Goal: Task Accomplishment & Management: Manage account settings

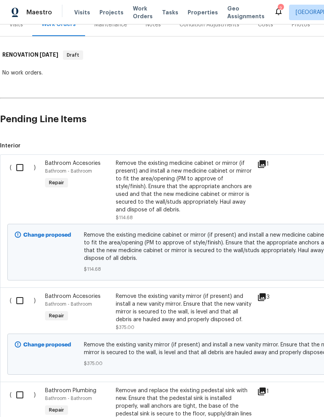
scroll to position [104, 0]
click at [23, 164] on input "checkbox" at bounding box center [23, 168] width 22 height 16
checkbox input "true"
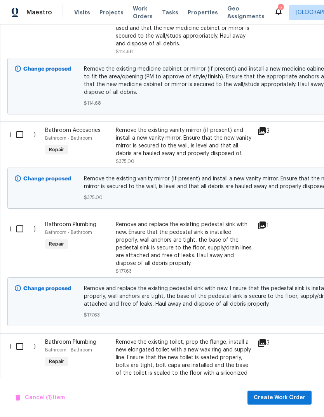
scroll to position [271, 0]
click at [24, 136] on input "checkbox" at bounding box center [23, 135] width 22 height 16
checkbox input "true"
click at [19, 235] on input "checkbox" at bounding box center [23, 229] width 22 height 16
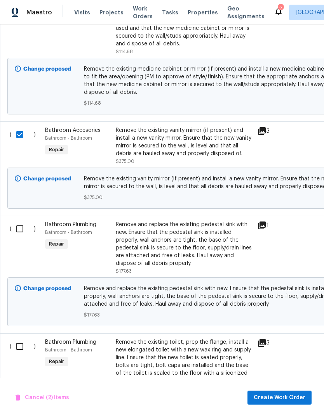
checkbox input "true"
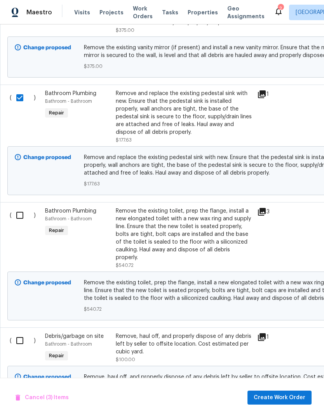
scroll to position [402, 0]
click at [22, 219] on input "checkbox" at bounding box center [23, 215] width 22 height 16
checkbox input "true"
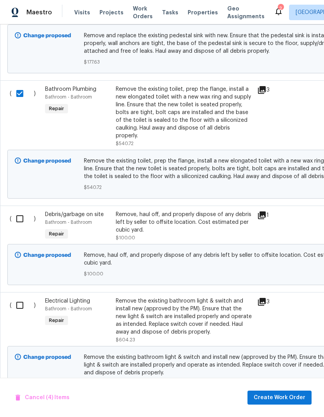
scroll to position [524, 0]
click at [15, 224] on input "checkbox" at bounding box center [23, 218] width 22 height 16
checkbox input "true"
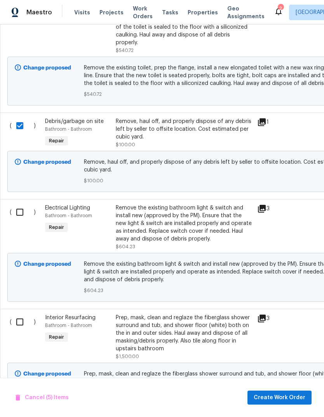
scroll to position [617, 0]
click at [21, 213] on input "checkbox" at bounding box center [23, 212] width 22 height 16
click at [22, 211] on input "checkbox" at bounding box center [23, 212] width 22 height 16
checkbox input "true"
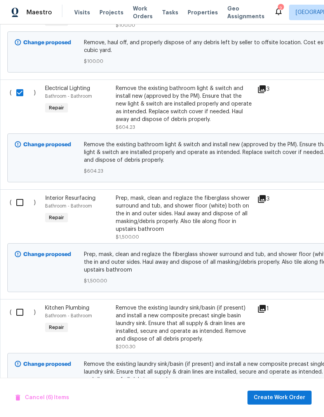
scroll to position [737, 0]
click at [24, 204] on input "checkbox" at bounding box center [23, 202] width 22 height 16
checkbox input "true"
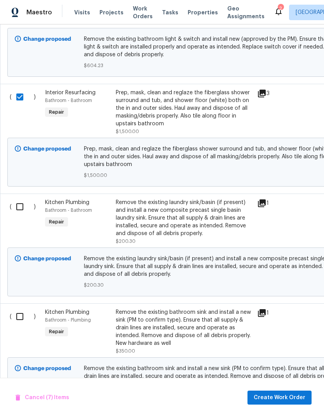
scroll to position [842, 0]
click at [26, 210] on input "checkbox" at bounding box center [23, 207] width 22 height 16
checkbox input "true"
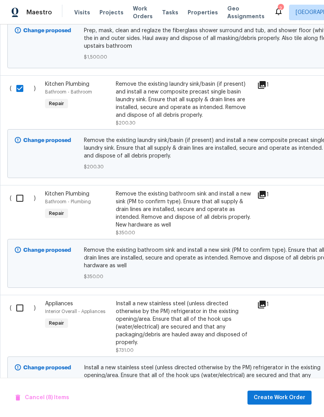
scroll to position [969, 0]
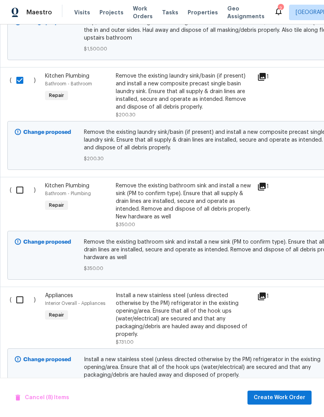
click at [18, 193] on input "checkbox" at bounding box center [23, 190] width 22 height 16
checkbox input "true"
click at [20, 305] on input "checkbox" at bounding box center [23, 300] width 22 height 16
checkbox input "true"
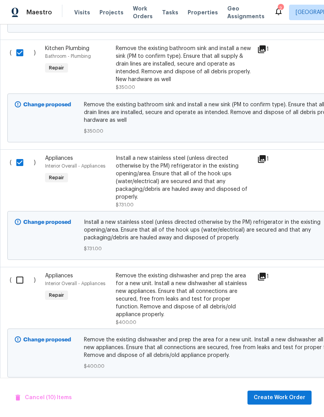
scroll to position [1106, 0]
click at [22, 283] on input "checkbox" at bounding box center [23, 281] width 22 height 16
checkbox input "true"
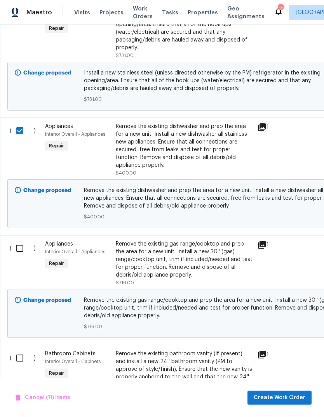
scroll to position [1255, 0]
click at [21, 245] on input "checkbox" at bounding box center [23, 249] width 22 height 16
checkbox input "true"
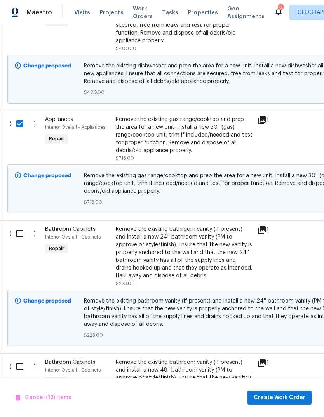
scroll to position [1380, 0]
click at [18, 231] on input "checkbox" at bounding box center [23, 233] width 22 height 16
checkbox input "true"
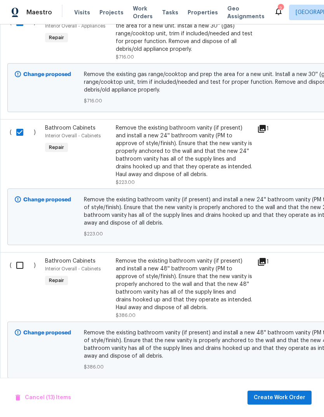
scroll to position [1481, 0]
click at [21, 260] on input "checkbox" at bounding box center [23, 265] width 22 height 16
checkbox input "true"
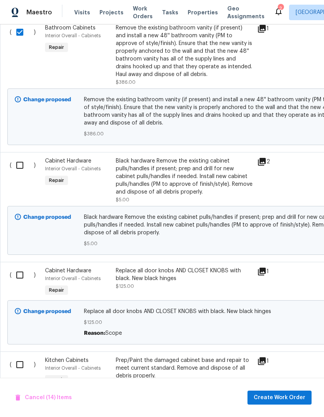
scroll to position [1715, 0]
click at [23, 165] on input "checkbox" at bounding box center [23, 165] width 22 height 16
checkbox input "true"
click at [19, 272] on input "checkbox" at bounding box center [23, 275] width 22 height 16
checkbox input "true"
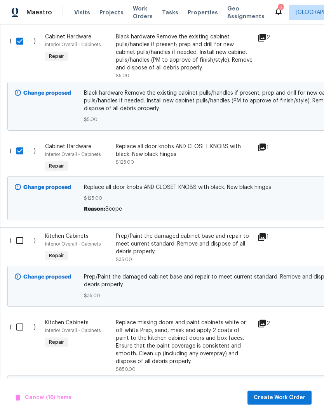
scroll to position [1837, 0]
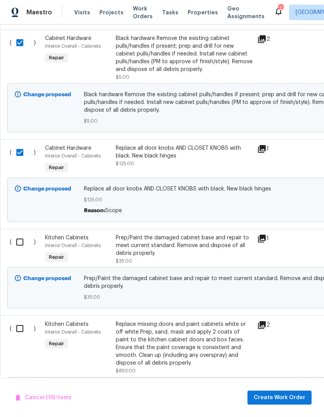
click at [21, 240] on input "checkbox" at bounding box center [23, 242] width 22 height 16
checkbox input "true"
click at [22, 335] on input "checkbox" at bounding box center [23, 329] width 22 height 16
checkbox input "true"
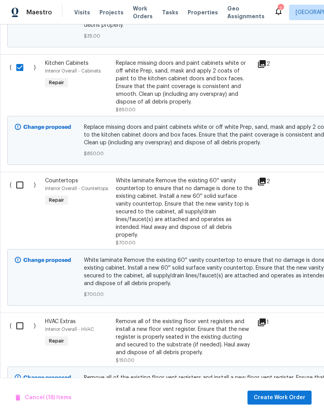
scroll to position [0, 0]
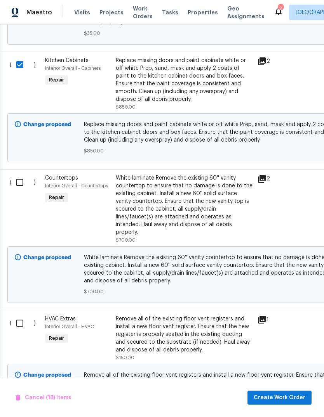
click at [16, 180] on input "checkbox" at bounding box center [23, 182] width 22 height 16
checkbox input "true"
click at [20, 315] on input "checkbox" at bounding box center [23, 323] width 22 height 16
checkbox input "true"
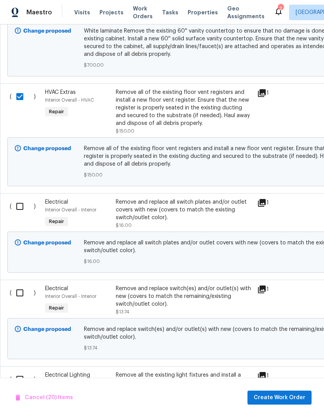
click at [17, 198] on input "checkbox" at bounding box center [23, 206] width 22 height 16
checkbox input "true"
click at [20, 286] on input "checkbox" at bounding box center [23, 293] width 22 height 16
checkbox input "true"
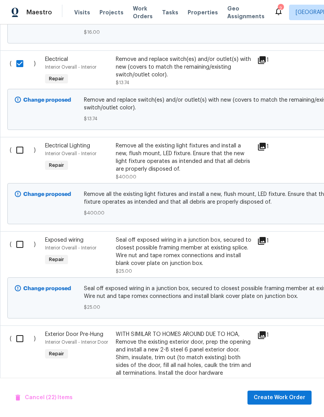
click at [24, 146] on input "checkbox" at bounding box center [23, 150] width 22 height 16
checkbox input "true"
click at [20, 238] on input "checkbox" at bounding box center [23, 244] width 22 height 16
checkbox input "true"
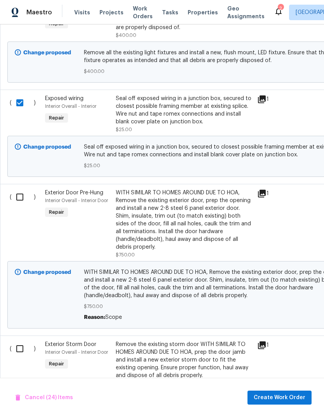
click at [19, 196] on input "checkbox" at bounding box center [23, 197] width 22 height 16
checkbox input "true"
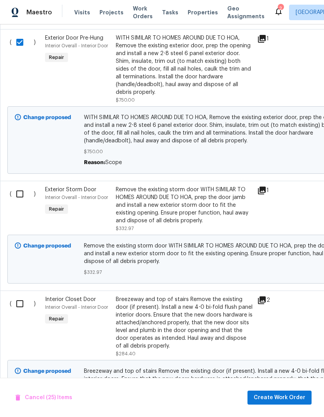
click at [23, 191] on input "checkbox" at bounding box center [23, 194] width 22 height 16
checkbox input "true"
click at [20, 296] on input "checkbox" at bounding box center [23, 304] width 22 height 16
checkbox input "true"
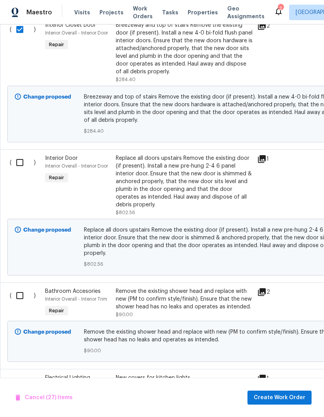
click at [19, 159] on input "checkbox" at bounding box center [23, 163] width 22 height 16
checkbox input "true"
click at [20, 288] on input "checkbox" at bounding box center [23, 296] width 22 height 16
checkbox input "true"
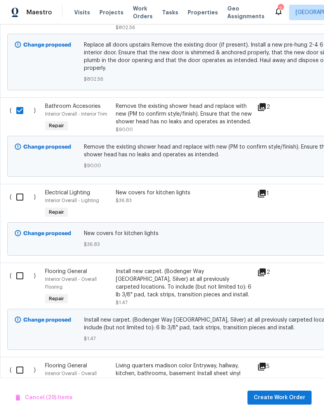
click at [21, 189] on input "checkbox" at bounding box center [23, 197] width 22 height 16
checkbox input "true"
click at [21, 269] on input "checkbox" at bounding box center [23, 276] width 22 height 16
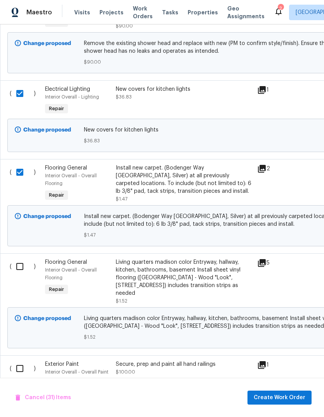
click at [23, 164] on input "checkbox" at bounding box center [23, 172] width 22 height 16
checkbox input "false"
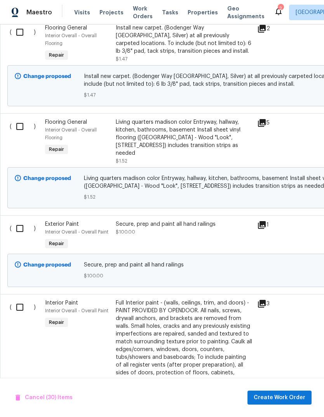
click at [17, 220] on input "checkbox" at bounding box center [23, 228] width 22 height 16
checkbox input "true"
click at [18, 299] on input "checkbox" at bounding box center [23, 307] width 22 height 16
checkbox input "true"
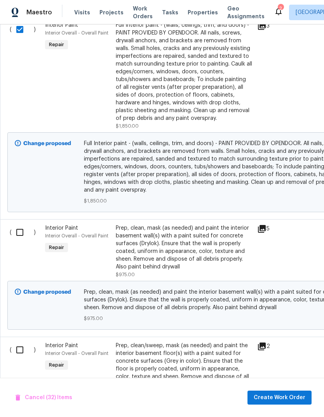
click at [19, 224] on input "checkbox" at bounding box center [23, 232] width 22 height 16
checkbox input "true"
click at [18, 342] on input "checkbox" at bounding box center [23, 350] width 22 height 16
checkbox input "true"
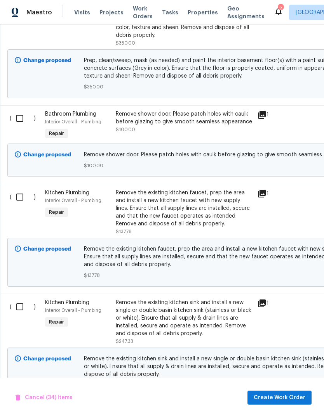
click at [28, 110] on input "checkbox" at bounding box center [23, 118] width 22 height 16
checkbox input "true"
click at [24, 189] on input "checkbox" at bounding box center [23, 197] width 22 height 16
checkbox input "true"
click at [16, 299] on input "checkbox" at bounding box center [23, 307] width 22 height 16
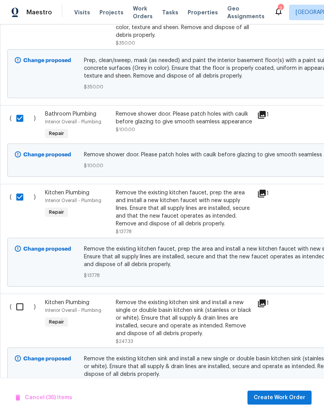
checkbox input "true"
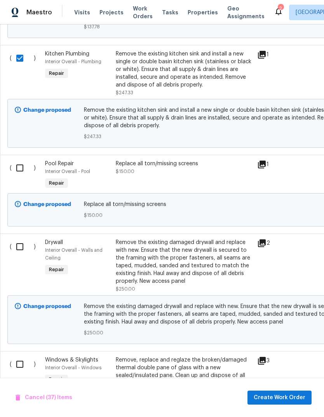
click at [19, 160] on input "checkbox" at bounding box center [23, 168] width 22 height 16
checkbox input "true"
click at [16, 239] on input "checkbox" at bounding box center [23, 247] width 22 height 16
checkbox input "true"
click at [18, 356] on input "checkbox" at bounding box center [23, 364] width 22 height 16
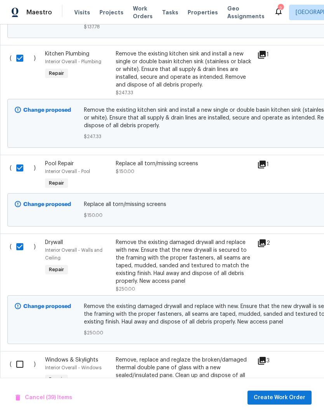
checkbox input "true"
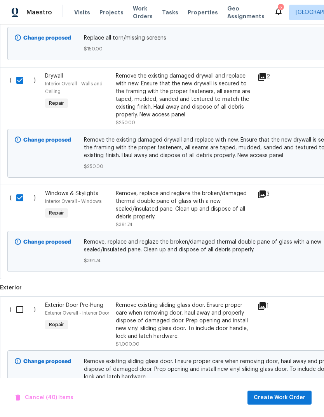
click at [13, 302] on input "checkbox" at bounding box center [23, 310] width 22 height 16
checkbox input "true"
click at [301, 394] on span "Create Work Order" at bounding box center [279, 398] width 52 height 10
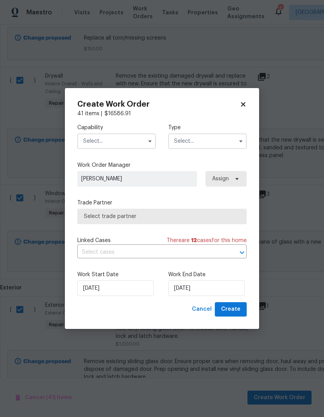
click at [129, 135] on input "text" at bounding box center [116, 142] width 78 height 16
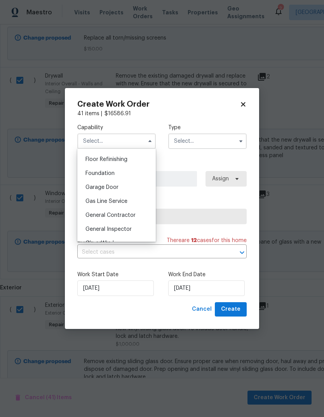
click at [132, 215] on span "General Contractor" at bounding box center [110, 215] width 50 height 5
type input "General Contractor"
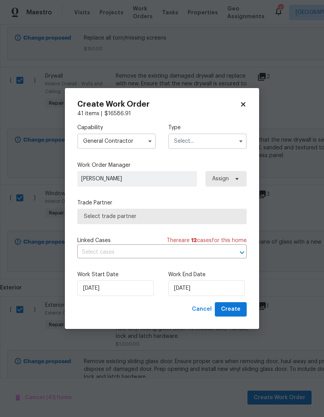
click at [224, 139] on input "text" at bounding box center [207, 142] width 78 height 16
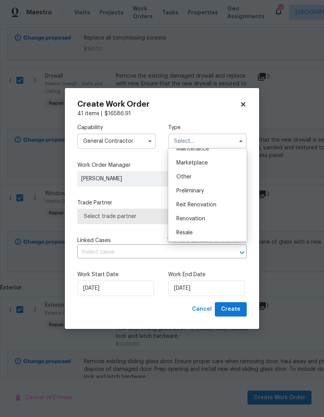
click at [201, 220] on span "Renovation" at bounding box center [190, 218] width 29 height 5
type input "Renovation"
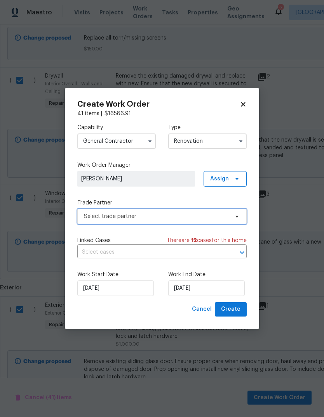
click at [181, 217] on span "Select trade partner" at bounding box center [156, 217] width 145 height 8
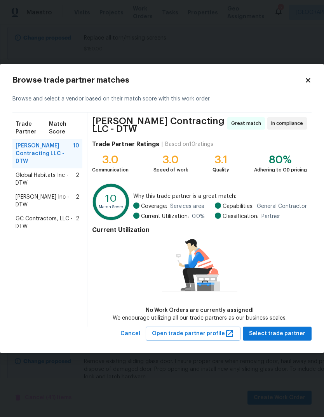
click at [62, 194] on span "[PERSON_NAME] Inc - DTW" at bounding box center [46, 201] width 60 height 16
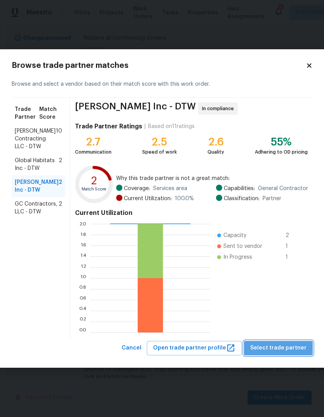
click at [305, 349] on button "Select trade partner" at bounding box center [278, 348] width 69 height 14
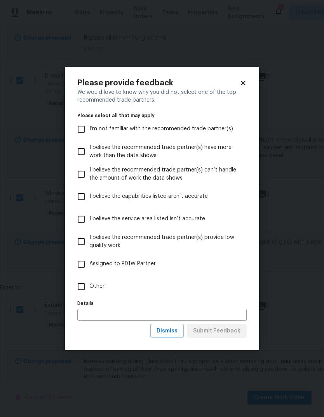
click at [95, 283] on span "Other" at bounding box center [96, 287] width 15 height 8
click at [89, 283] on input "Other" at bounding box center [81, 287] width 16 height 16
checkbox input "true"
click at [215, 338] on button "Submit Feedback" at bounding box center [217, 331] width 60 height 14
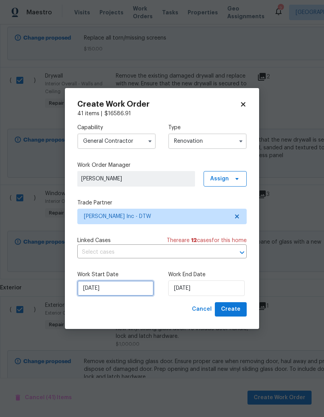
click at [120, 286] on input "[DATE]" at bounding box center [115, 289] width 76 height 16
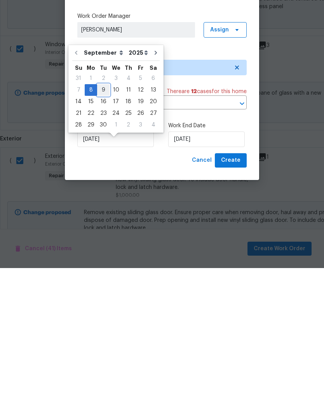
click at [100, 234] on div "9" at bounding box center [103, 239] width 12 height 11
type input "9/9/2025"
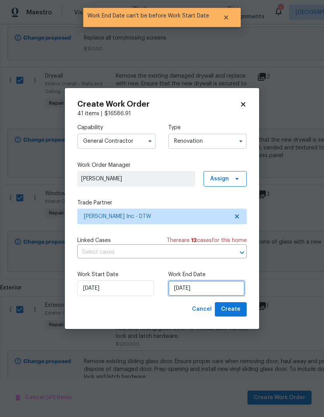
click at [205, 289] on input "9/9/2025" at bounding box center [206, 289] width 76 height 16
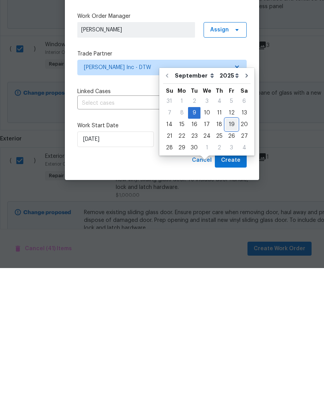
click at [229, 268] on div "19" at bounding box center [231, 273] width 12 height 11
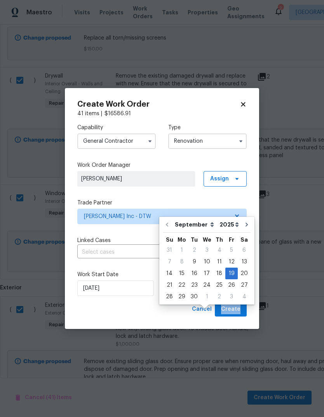
click at [168, 314] on div "Cancel Create" at bounding box center [161, 309] width 169 height 14
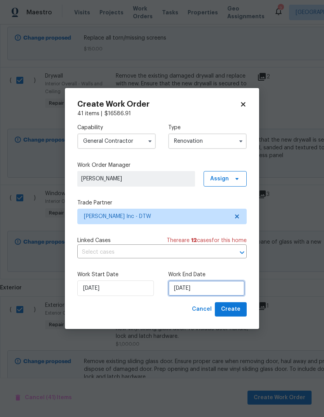
click at [211, 284] on input "9/19/2025" at bounding box center [206, 289] width 76 height 16
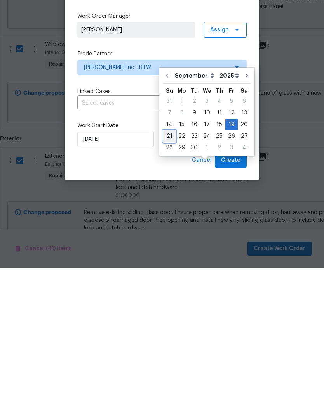
click at [171, 280] on div "21" at bounding box center [169, 285] width 12 height 11
type input "9/21/2025"
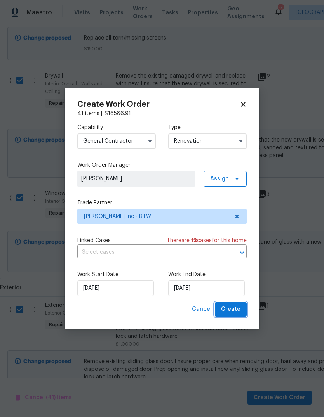
click at [234, 309] on span "Create" at bounding box center [230, 310] width 19 height 10
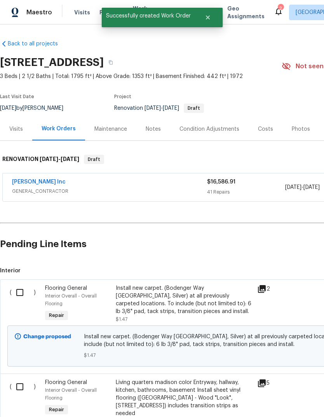
click at [22, 288] on input "checkbox" at bounding box center [23, 293] width 22 height 16
checkbox input "true"
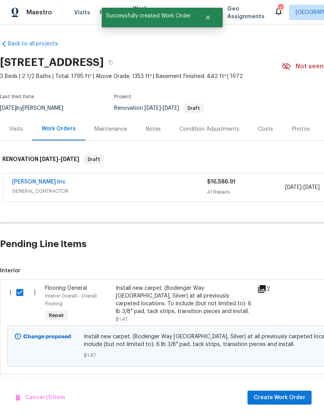
click at [21, 380] on input "checkbox" at bounding box center [23, 387] width 22 height 16
checkbox input "true"
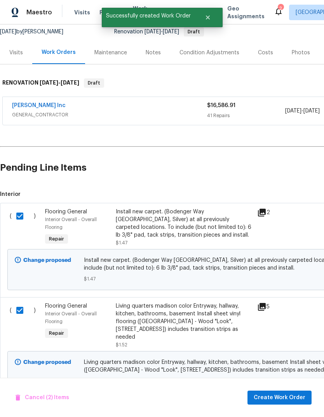
scroll to position [76, 0]
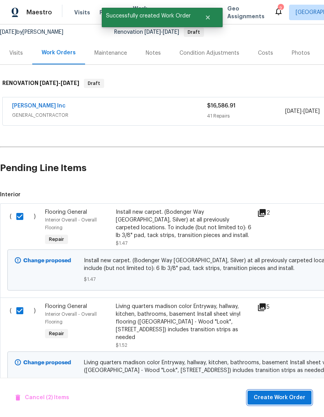
click at [290, 396] on span "Create Work Order" at bounding box center [279, 398] width 52 height 10
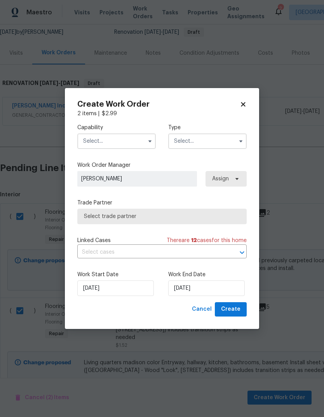
click at [132, 140] on input "text" at bounding box center [116, 142] width 78 height 16
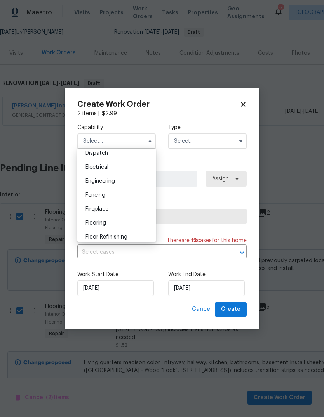
scroll to position [238, 0]
click at [107, 219] on div "Flooring" at bounding box center [116, 221] width 75 height 14
type input "Flooring"
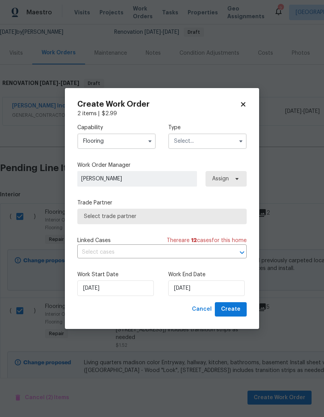
click at [204, 140] on input "text" at bounding box center [207, 142] width 78 height 16
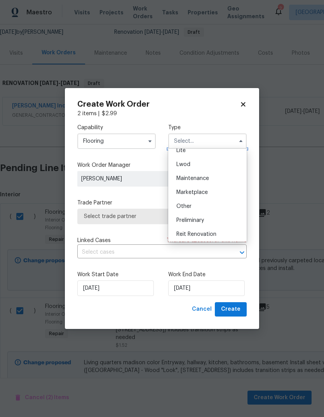
scroll to position [138, 0]
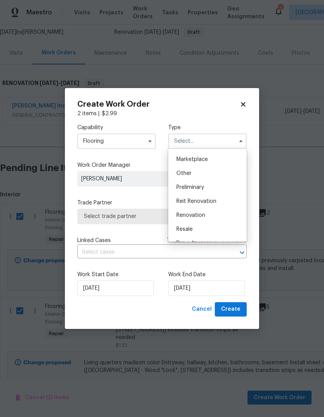
click at [198, 216] on span "Renovation" at bounding box center [190, 215] width 29 height 5
type input "Renovation"
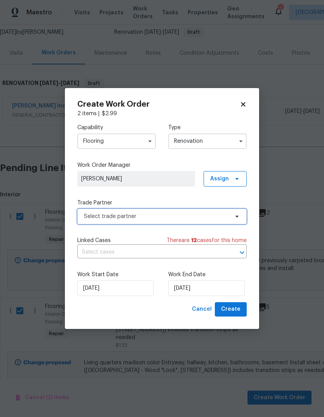
click at [150, 217] on span "Select trade partner" at bounding box center [156, 217] width 145 height 8
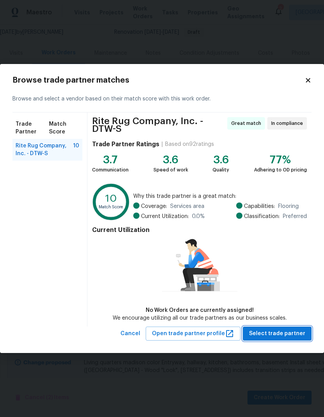
click at [294, 339] on button "Select trade partner" at bounding box center [277, 334] width 69 height 14
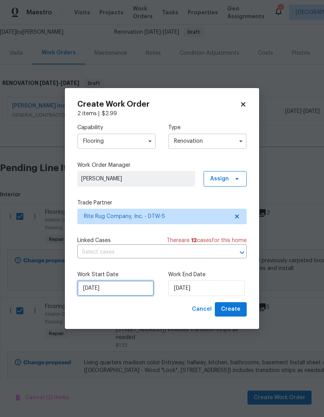
click at [119, 291] on input "[DATE]" at bounding box center [115, 289] width 76 height 16
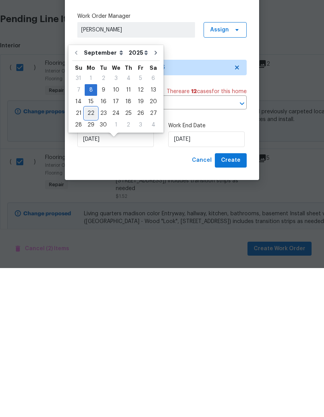
click at [90, 257] on div "22" at bounding box center [91, 262] width 12 height 11
type input "9/22/2025"
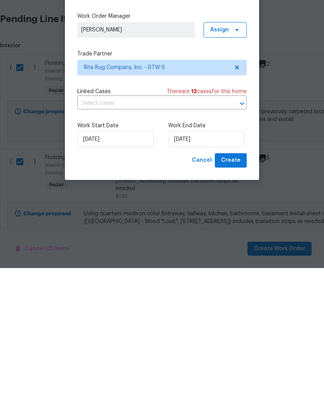
scroll to position [29, 0]
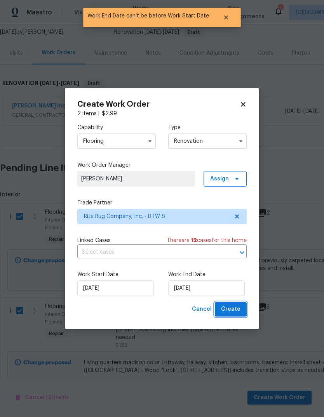
click at [233, 315] on button "Create" at bounding box center [231, 309] width 32 height 14
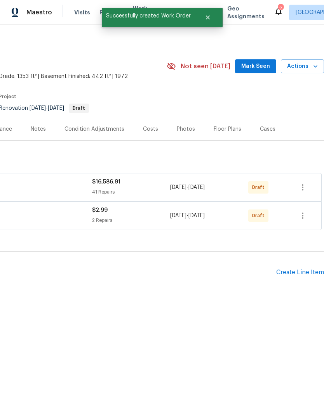
scroll to position [0, 115]
click at [217, 332] on div "Back to all projects 21763 Hidden Rivers Dr N, Southfield, MI 48075 3 Beds | 2 …" at bounding box center [162, 187] width 324 height 327
click at [280, 274] on div "Create Line Item" at bounding box center [300, 272] width 48 height 7
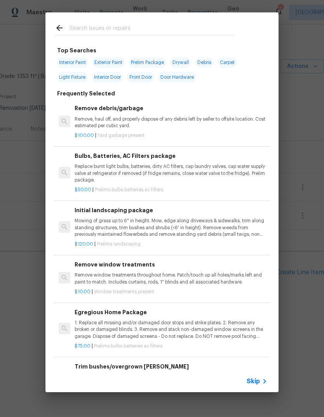
click at [142, 34] on input "text" at bounding box center [151, 29] width 165 height 12
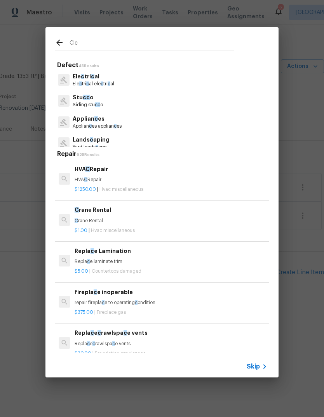
type input "Clea"
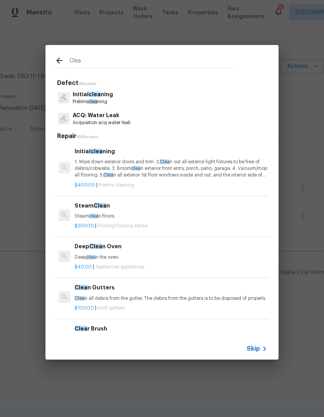
click at [175, 166] on p "1. Wipe down exterior doors and trim. 2. Clea n out all exterior light fixtures…" at bounding box center [171, 169] width 193 height 20
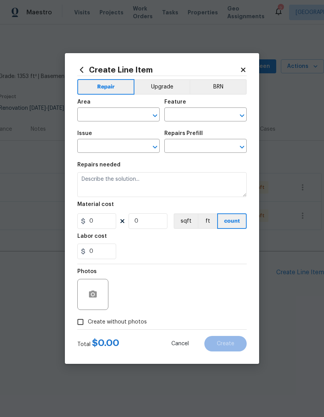
type input "Home Readiness Packages"
type input "Initial cleaning"
type input "Initial cleaning $400.00"
type textarea "1. Wipe down exterior doors and trim. 2. Clean out all exterior light fixtures …"
type input "400"
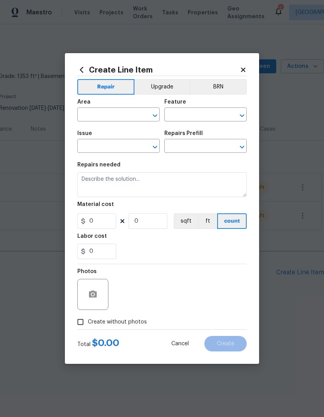
type input "1"
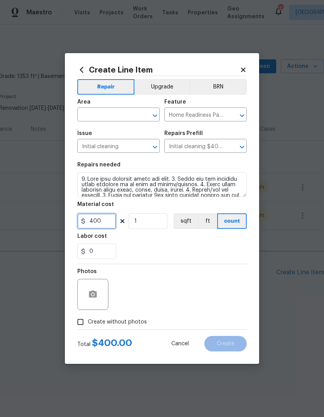
click at [102, 222] on input "400" at bounding box center [96, 222] width 39 height 16
click at [106, 222] on input "400" at bounding box center [96, 222] width 39 height 16
type input "250"
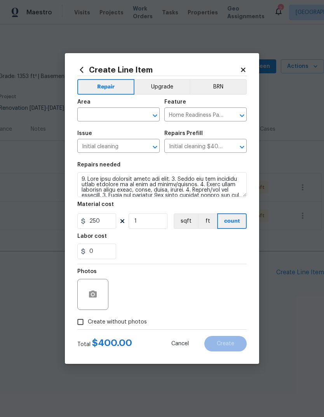
click at [203, 239] on div "Labor cost" at bounding box center [161, 239] width 169 height 10
click at [133, 321] on span "Create without photos" at bounding box center [117, 322] width 59 height 8
click at [88, 321] on input "Create without photos" at bounding box center [80, 322] width 15 height 15
checkbox input "true"
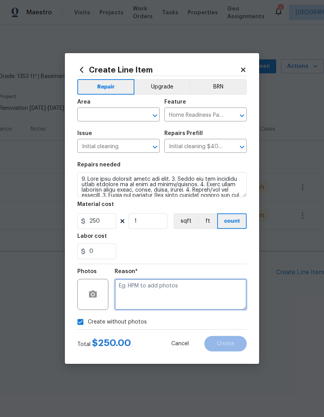
click at [169, 298] on textarea at bounding box center [181, 294] width 132 height 31
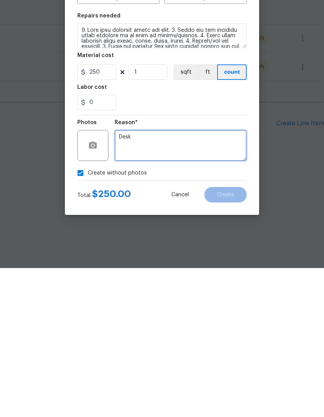
type textarea "Desk"
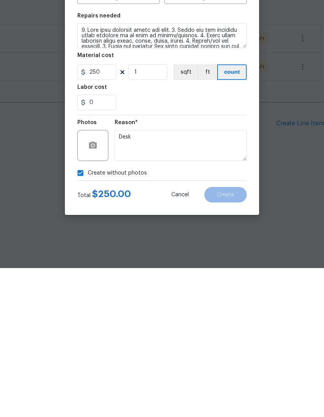
click at [187, 264] on div "Reason* Desk" at bounding box center [181, 289] width 132 height 50
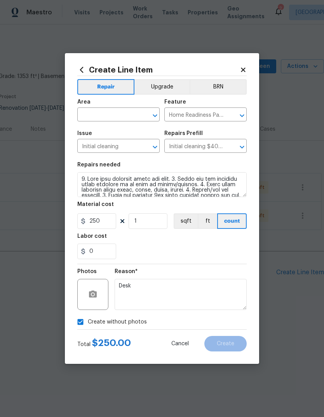
click at [136, 112] on input "text" at bounding box center [107, 115] width 61 height 12
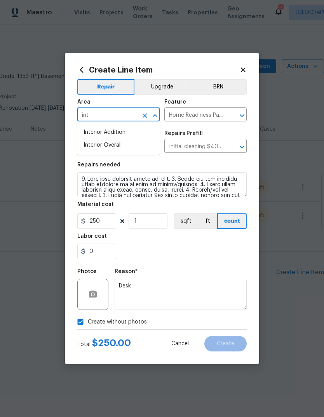
click at [133, 143] on li "Interior Overall" at bounding box center [118, 145] width 82 height 13
type input "Interior Overall"
click at [229, 241] on div "Labor cost" at bounding box center [161, 239] width 169 height 10
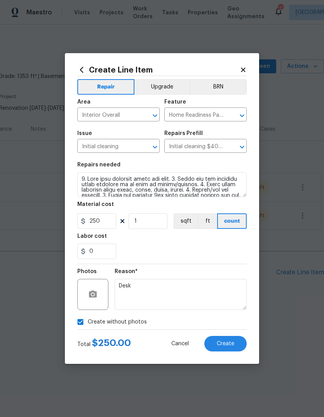
click at [225, 342] on span "Create" at bounding box center [225, 344] width 17 height 6
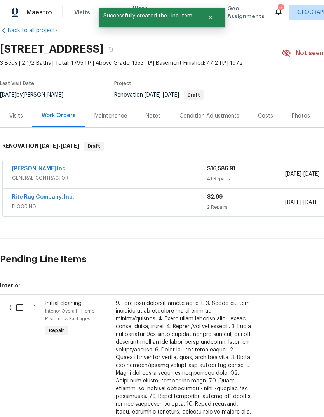
scroll to position [14, 0]
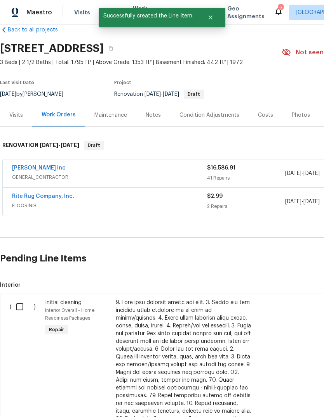
click at [21, 299] on input "checkbox" at bounding box center [23, 307] width 22 height 16
checkbox input "true"
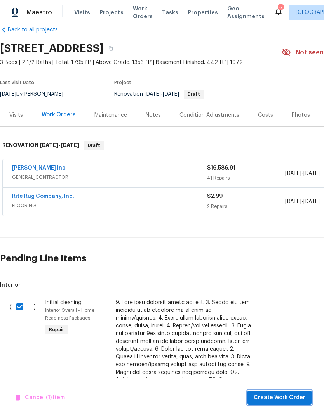
click at [272, 393] on button "Create Work Order" at bounding box center [279, 398] width 64 height 14
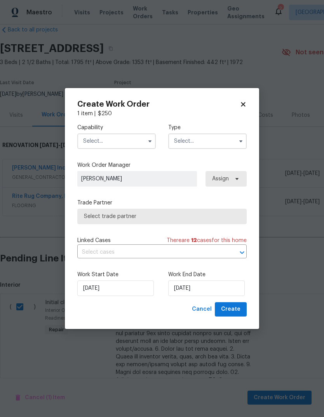
click at [134, 138] on input "text" at bounding box center [116, 142] width 78 height 16
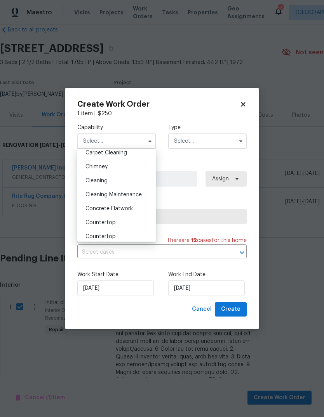
scroll to position [91, 0]
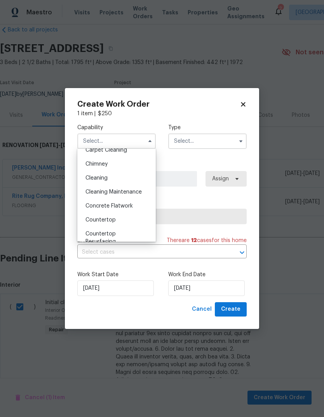
click at [114, 179] on div "Cleaning" at bounding box center [116, 178] width 75 height 14
type input "Cleaning"
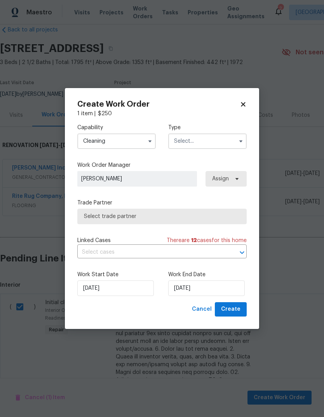
click at [205, 145] on input "text" at bounding box center [207, 142] width 78 height 16
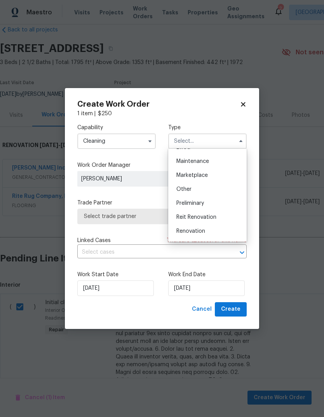
scroll to position [123, 0]
click at [196, 233] on div "Renovation" at bounding box center [207, 230] width 75 height 14
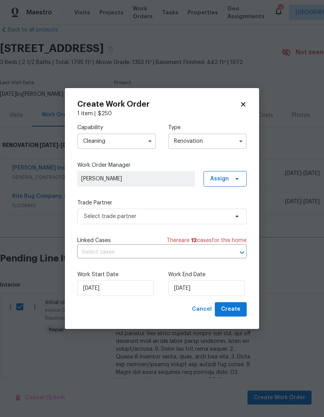
type input "Renovation"
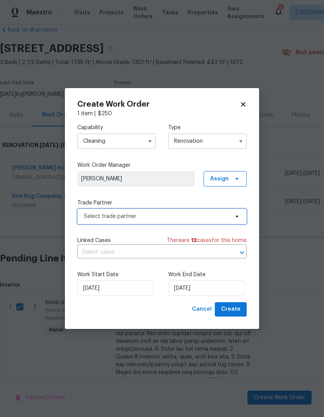
click at [153, 217] on span "Select trade partner" at bounding box center [156, 217] width 145 height 8
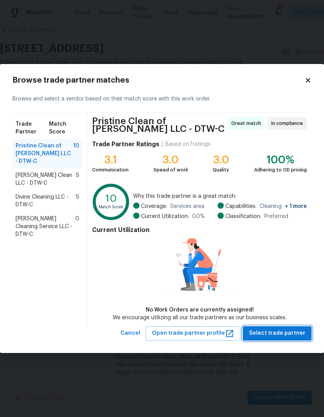
click at [288, 329] on span "Select trade partner" at bounding box center [277, 334] width 56 height 10
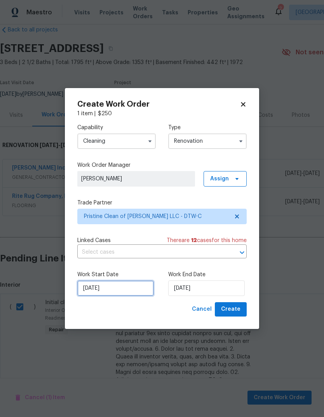
click at [120, 286] on input "[DATE]" at bounding box center [115, 289] width 76 height 16
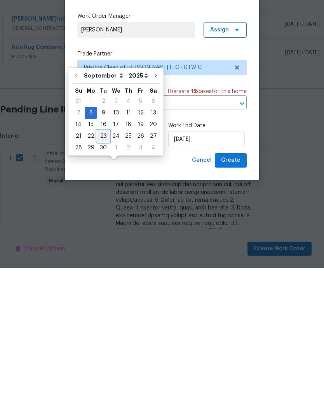
click at [102, 280] on div "23" at bounding box center [103, 285] width 12 height 11
type input "9/23/2025"
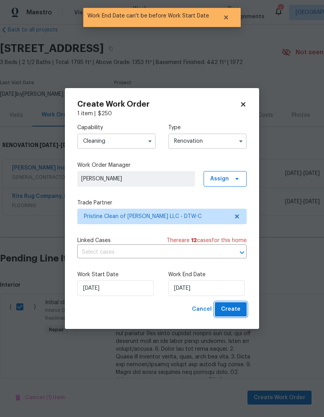
click at [231, 308] on span "Create" at bounding box center [230, 310] width 19 height 10
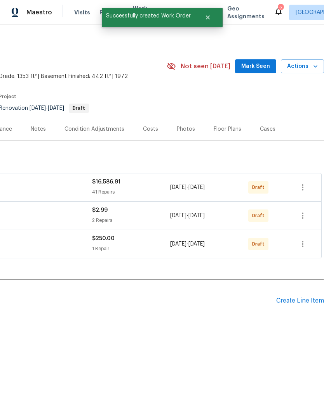
scroll to position [0, 115]
click at [302, 184] on icon "button" at bounding box center [302, 187] width 9 height 9
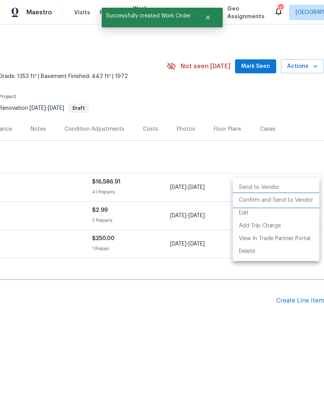
click at [289, 201] on li "Confirm and Send to Vendor" at bounding box center [276, 200] width 87 height 13
click at [304, 155] on div at bounding box center [162, 208] width 324 height 417
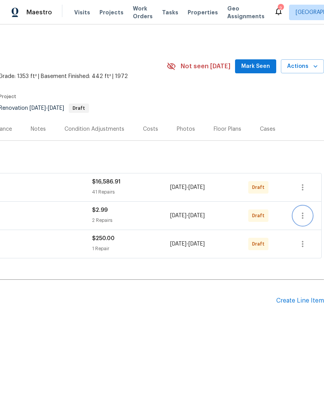
click at [305, 210] on button "button" at bounding box center [302, 216] width 19 height 19
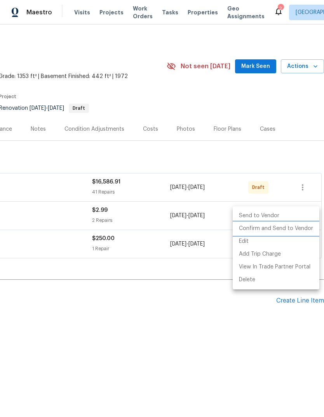
click at [288, 228] on li "Confirm and Send to Vendor" at bounding box center [276, 228] width 87 height 13
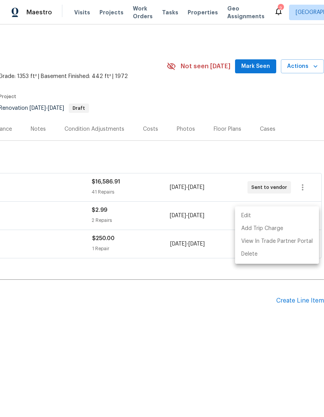
click at [303, 150] on div at bounding box center [162, 208] width 324 height 417
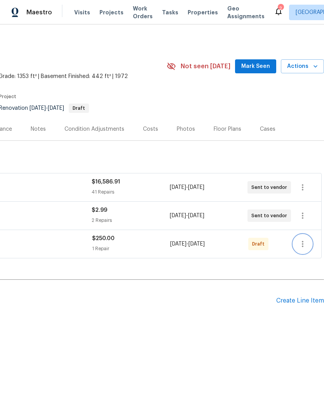
click at [306, 245] on icon "button" at bounding box center [302, 244] width 9 height 9
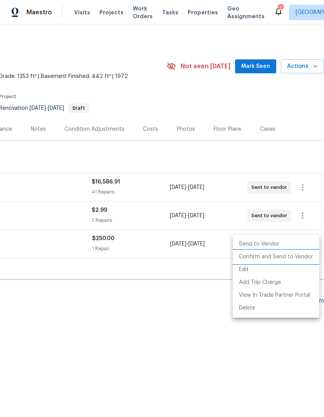
click at [283, 259] on li "Confirm and Send to Vendor" at bounding box center [276, 257] width 87 height 13
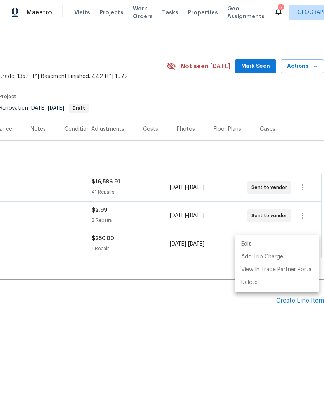
click at [183, 322] on div at bounding box center [162, 208] width 324 height 417
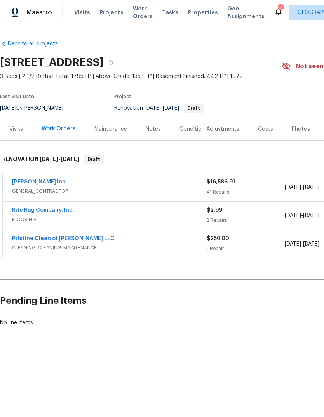
scroll to position [0, 0]
click at [45, 183] on link "Michael Radney Inc" at bounding box center [39, 181] width 54 height 5
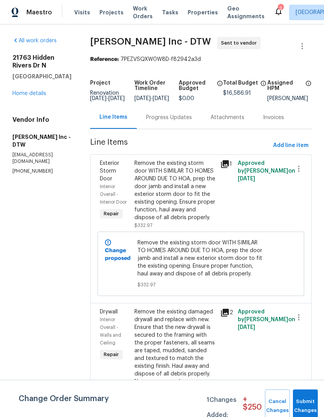
click at [172, 122] on div "Progress Updates" at bounding box center [169, 118] width 46 height 8
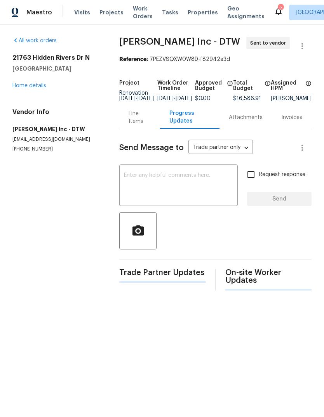
click at [148, 191] on textarea at bounding box center [178, 186] width 109 height 27
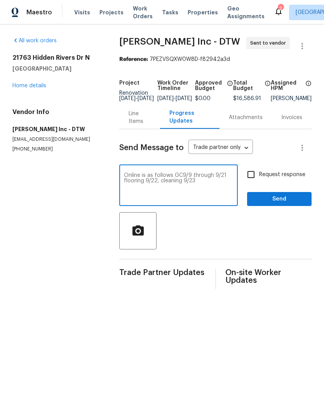
click at [207, 241] on div at bounding box center [215, 230] width 192 height 37
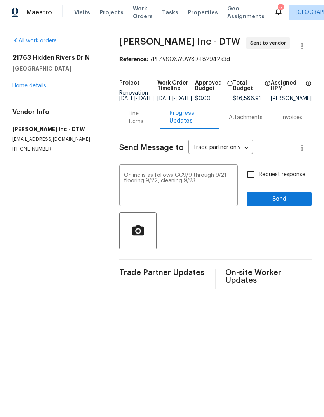
click at [204, 200] on textarea "Online is as follows GC9/9 through 9/21 flooring 9/22, cleaning 9/23" at bounding box center [178, 186] width 109 height 27
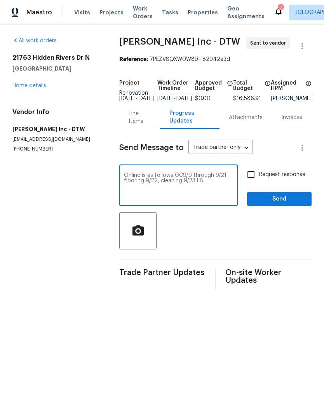
paste textarea "Day 1 walk complete. Lb"
click at [206, 186] on textarea "Online is as follows GC9/9 through 9/21 flooring 9/22, cleaning 9/23 LB Day 1 w…" at bounding box center [178, 186] width 109 height 27
click at [130, 183] on textarea "Online is as follows GC9/9 through 9/21 flooring 9/22, cleaning 9/23 LB 2613" at bounding box center [178, 186] width 109 height 27
click at [132, 179] on textarea "Online is as follows GC9/9 through 9/21 flooring 9/22, cleaning 9/23 LB 2613" at bounding box center [178, 186] width 109 height 27
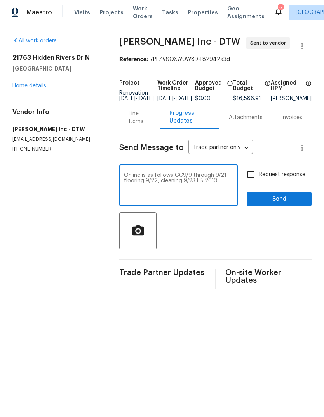
click at [130, 177] on div "Online is as follows GC9/9 through 9/21 flooring 9/22, cleaning 9/23 LB 2613 x ​" at bounding box center [178, 187] width 118 height 40
click at [132, 179] on textarea "Timeline is as follows GC9/9 through 9/21 flooring 9/22, cleaning 9/23 LB 2613" at bounding box center [178, 186] width 109 height 27
click at [131, 179] on textarea "Timeline is as follows GC9/9 through 9/21 flooring 9/22, cleaning 9/23 LB 2613" at bounding box center [178, 186] width 109 height 27
type textarea "Timeline is as follows GC9/9 through 9/21 flooring 9/22, cleaning 9/23 LB 2613"
click at [265, 204] on span "Send" at bounding box center [279, 199] width 52 height 10
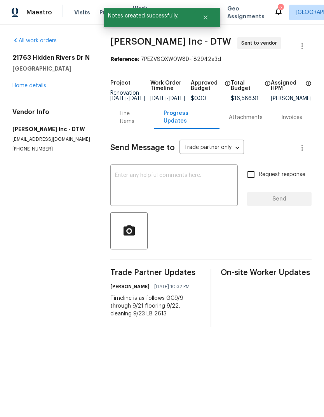
click at [20, 87] on link "Home details" at bounding box center [29, 85] width 34 height 5
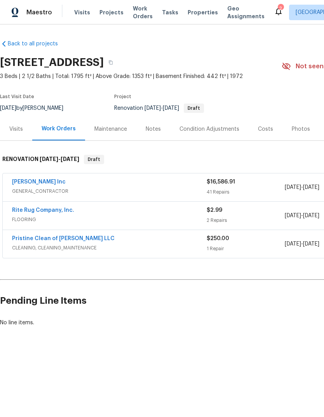
click at [47, 212] on link "Rite Rug Company, Inc." at bounding box center [43, 210] width 62 height 5
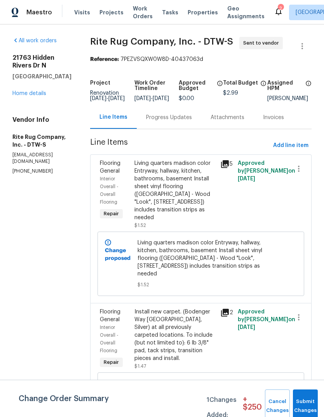
click at [182, 128] on div "Progress Updates" at bounding box center [169, 117] width 64 height 23
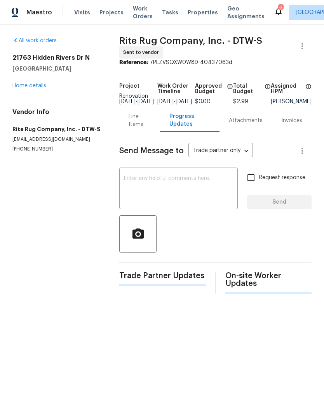
click at [165, 182] on textarea at bounding box center [178, 189] width 109 height 27
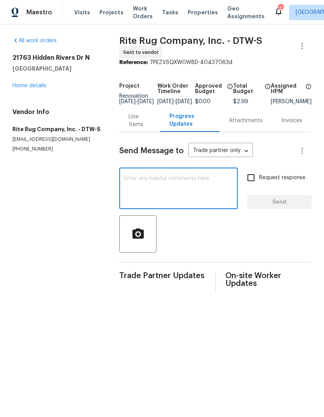
click at [130, 189] on textarea at bounding box center [178, 189] width 109 height 27
paste textarea "Timeline is as follows GC9/9 through 9/21 flooring 9/22, cleaning 9/23 LB 2613"
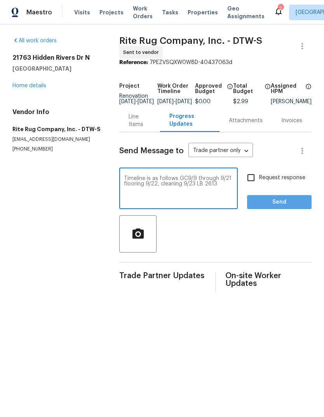
type textarea "Timeline is as follows GC9/9 through 9/21 flooring 9/22, cleaning 9/23 LB 2613"
click at [284, 207] on span "Send" at bounding box center [279, 203] width 52 height 10
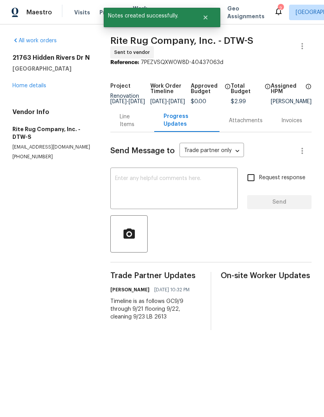
click at [18, 84] on link "Home details" at bounding box center [29, 85] width 34 height 5
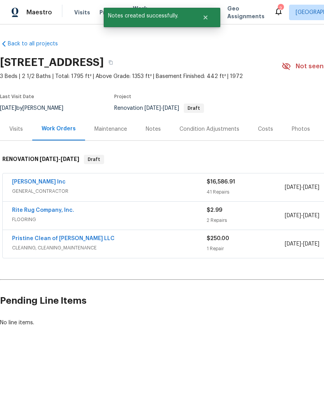
click at [54, 239] on link "Pristine Clean of Troy LLC" at bounding box center [63, 238] width 102 height 5
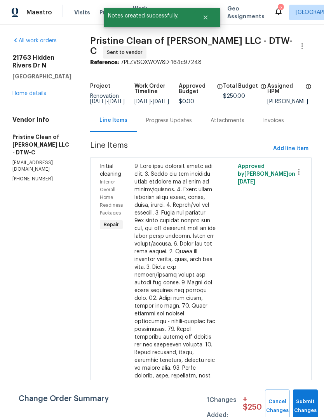
click at [166, 109] on div "Project Renovation 9/8/2025 - 9/23/2025 Work Order Timeline 9/23/2025 - 9/23/20…" at bounding box center [200, 94] width 221 height 30
click at [165, 109] on div "Project Renovation 9/8/2025 - 9/23/2025 Work Order Timeline 9/23/2025 - 9/23/20…" at bounding box center [200, 94] width 221 height 30
click at [179, 125] on div "Progress Updates" at bounding box center [169, 121] width 46 height 8
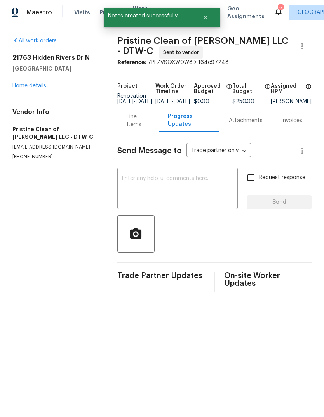
click at [144, 191] on textarea at bounding box center [177, 189] width 111 height 27
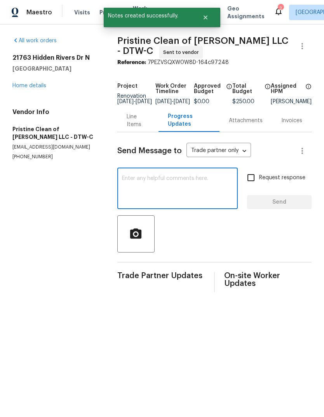
click at [130, 191] on textarea at bounding box center [177, 189] width 111 height 27
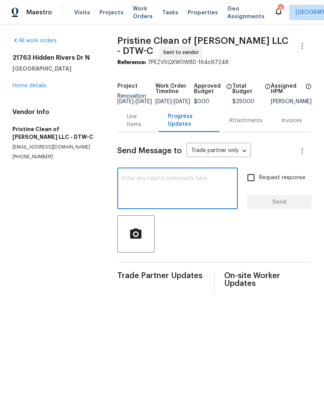
paste textarea "Timeline is as follows GC9/9 through 9/21 flooring 9/22, cleaning 9/23 LB 2613"
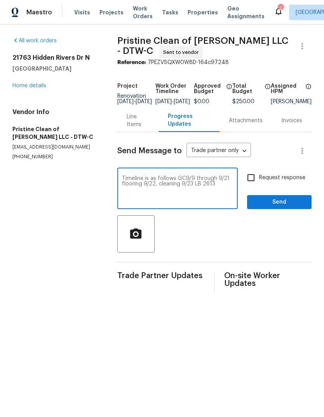
type textarea "Timeline is as follows GC9/9 through 9/21 flooring 9/22, cleaning 9/23 LB 2613"
click at [285, 202] on button "Send" at bounding box center [279, 202] width 64 height 14
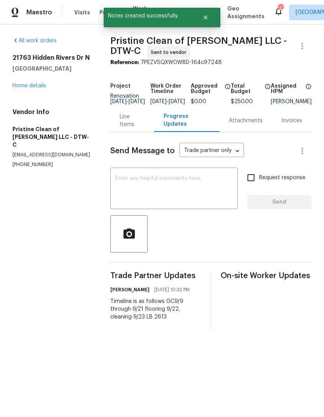
click at [23, 83] on link "Home details" at bounding box center [29, 85] width 34 height 5
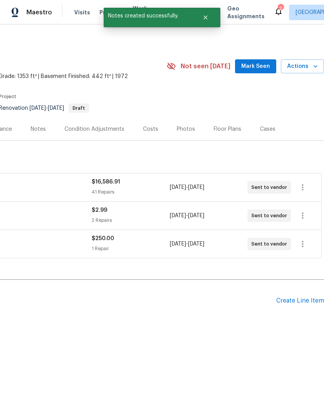
scroll to position [0, 115]
click at [309, 66] on span "Actions" at bounding box center [302, 67] width 31 height 10
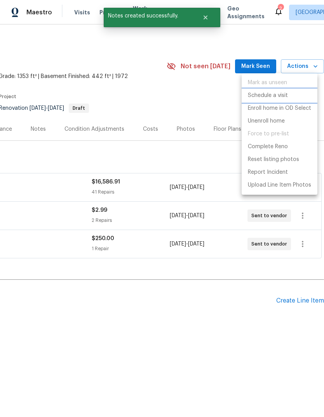
click at [279, 97] on p "Schedule a visit" at bounding box center [268, 96] width 40 height 8
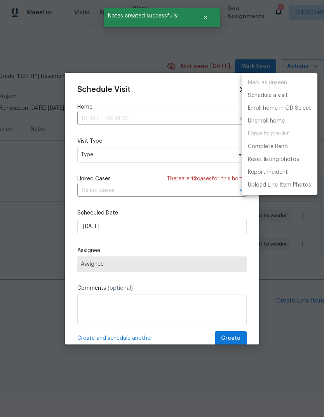
click at [141, 165] on div at bounding box center [162, 208] width 324 height 417
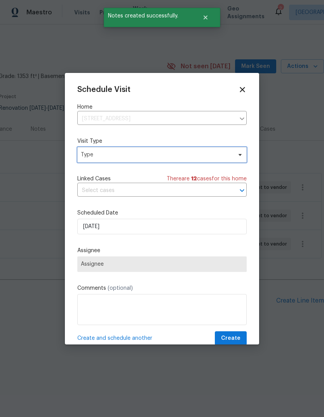
click at [149, 158] on span "Type" at bounding box center [156, 155] width 151 height 8
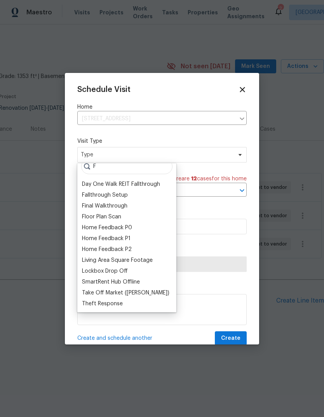
scroll to position [0, 0]
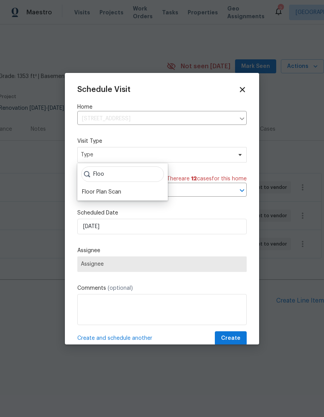
type input "Floo"
click at [120, 192] on div "Floor Plan Scan" at bounding box center [101, 192] width 39 height 8
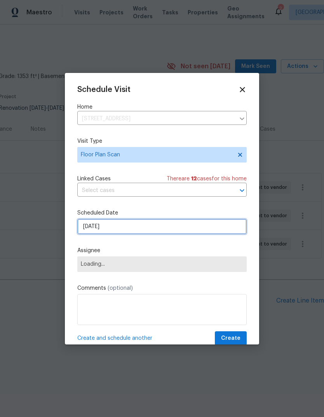
click at [136, 226] on input "[DATE]" at bounding box center [161, 227] width 169 height 16
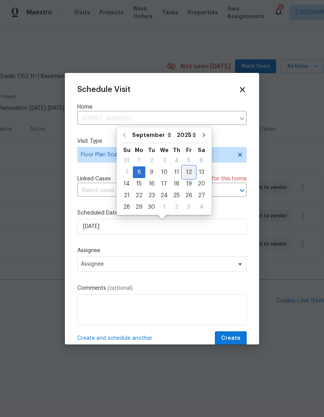
click at [185, 171] on div "12" at bounding box center [188, 172] width 12 height 11
type input "9/12/2025"
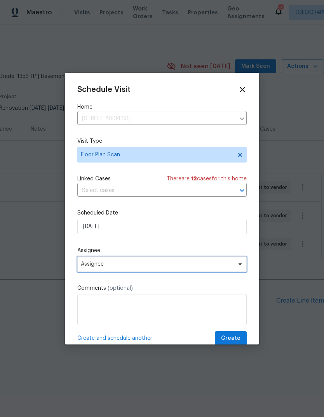
click at [146, 267] on span "Assignee" at bounding box center [157, 264] width 152 height 6
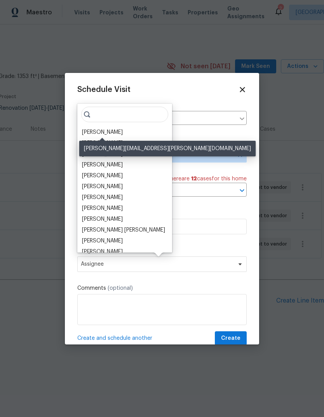
click at [118, 130] on div "[PERSON_NAME]" at bounding box center [102, 132] width 41 height 8
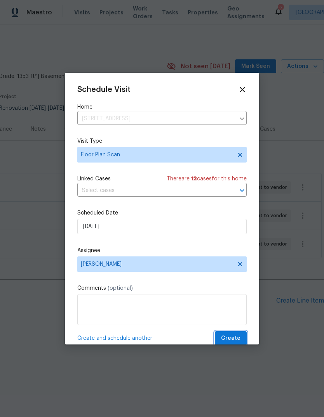
click at [234, 339] on span "Create" at bounding box center [230, 339] width 19 height 10
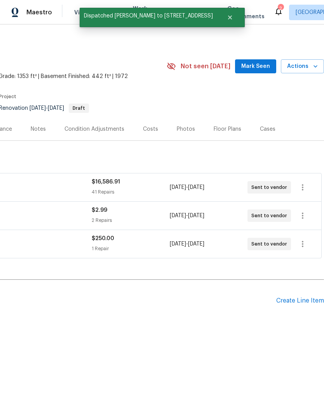
click at [306, 61] on button "Actions" at bounding box center [302, 66] width 43 height 14
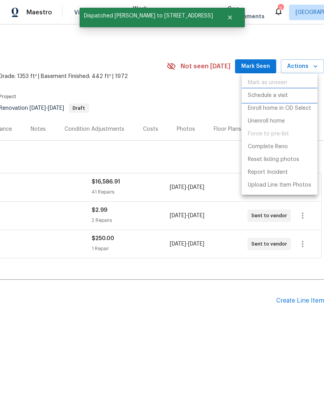
click at [277, 98] on p "Schedule a visit" at bounding box center [268, 96] width 40 height 8
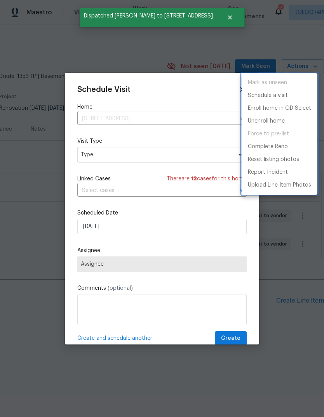
click at [156, 231] on div at bounding box center [162, 208] width 324 height 417
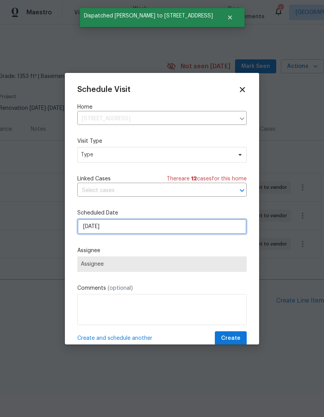
click at [163, 229] on input "[DATE]" at bounding box center [161, 227] width 169 height 16
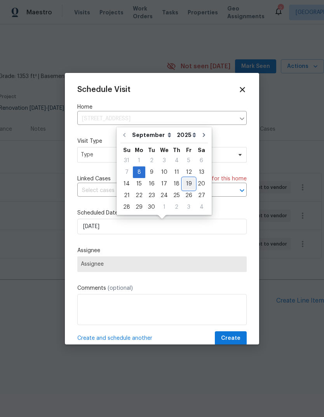
click at [184, 188] on div "19" at bounding box center [188, 184] width 12 height 11
type input "9/19/2025"
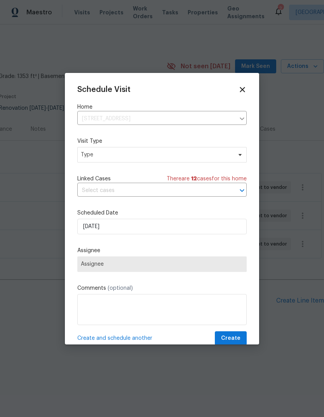
click at [161, 266] on span "Assignee" at bounding box center [162, 264] width 162 height 6
click at [158, 152] on span "Type" at bounding box center [156, 155] width 151 height 8
type input "Pro"
click at [115, 195] on div "BRN Progress" at bounding box center [99, 192] width 34 height 8
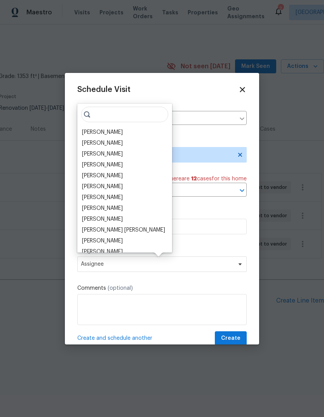
click at [144, 151] on div "Ken Nelson" at bounding box center [125, 154] width 90 height 11
click at [131, 110] on input "search" at bounding box center [124, 115] width 87 height 16
click at [114, 132] on div "[PERSON_NAME]" at bounding box center [102, 132] width 41 height 8
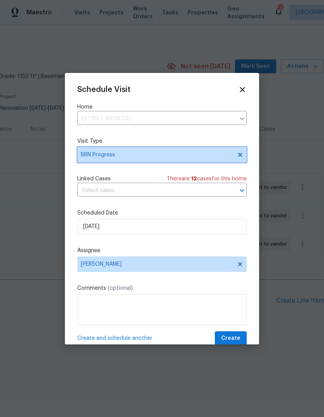
click at [179, 155] on span "BRN Progress" at bounding box center [156, 155] width 151 height 8
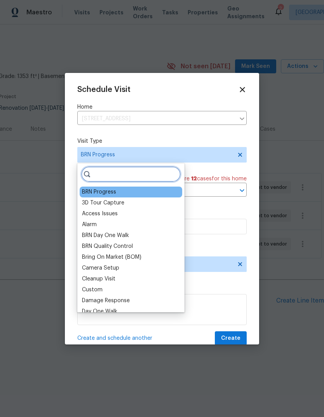
click at [133, 171] on input "search" at bounding box center [130, 175] width 99 height 16
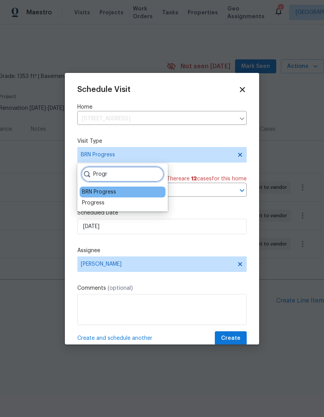
type input "Progr"
click at [106, 200] on div "Progress" at bounding box center [123, 203] width 86 height 11
click at [100, 204] on div "Progress" at bounding box center [93, 203] width 23 height 8
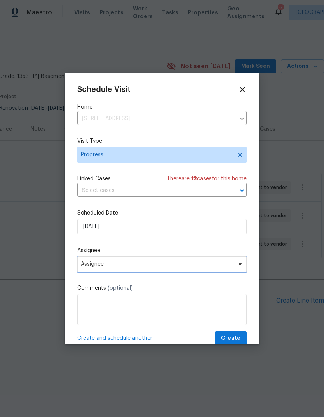
click at [170, 270] on span "Assignee" at bounding box center [161, 265] width 169 height 16
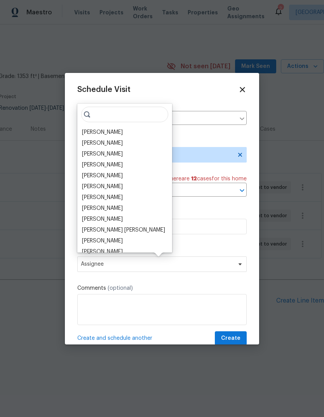
click at [114, 132] on div "[PERSON_NAME]" at bounding box center [102, 132] width 41 height 8
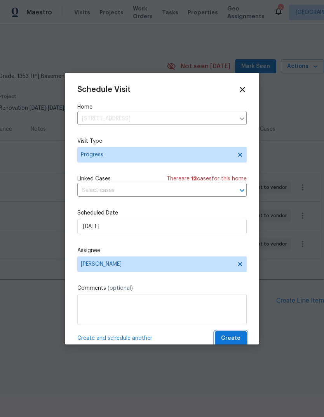
click at [233, 341] on span "Create" at bounding box center [230, 339] width 19 height 10
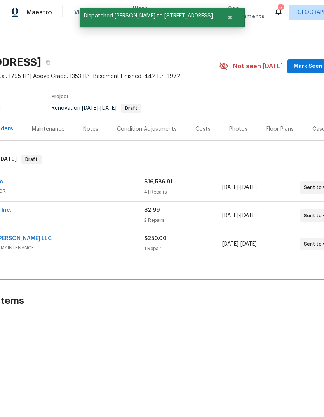
scroll to position [0, 61]
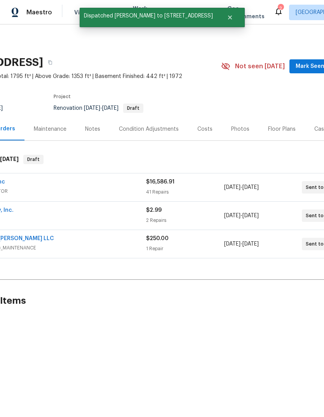
click at [312, 62] on span "Mark Seen" at bounding box center [309, 67] width 29 height 10
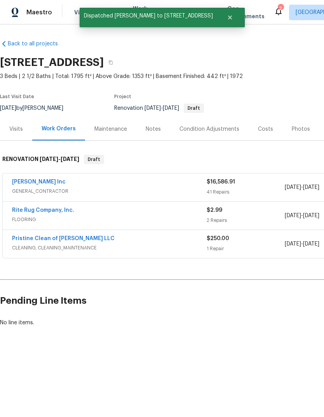
scroll to position [0, -1]
click at [233, 19] on icon "Close" at bounding box center [230, 17] width 6 height 6
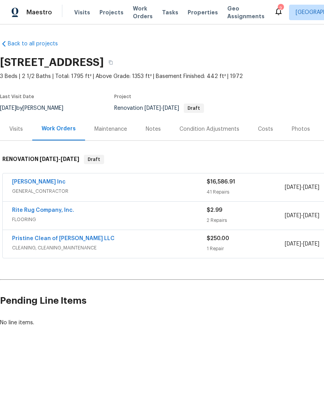
scroll to position [0, 0]
click at [187, 13] on span "Properties" at bounding box center [202, 13] width 30 height 8
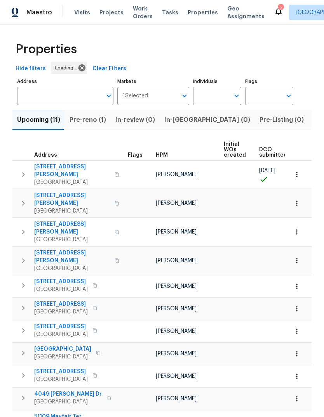
click at [93, 120] on span "Pre-reno (1)" at bounding box center [87, 120] width 36 height 11
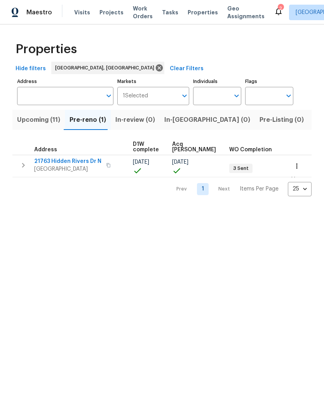
scroll to position [0, 127]
click at [295, 164] on icon "button" at bounding box center [297, 166] width 8 height 8
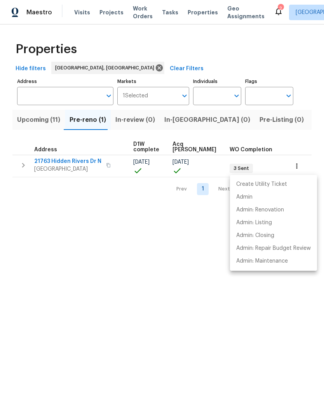
click at [214, 321] on div at bounding box center [162, 208] width 324 height 417
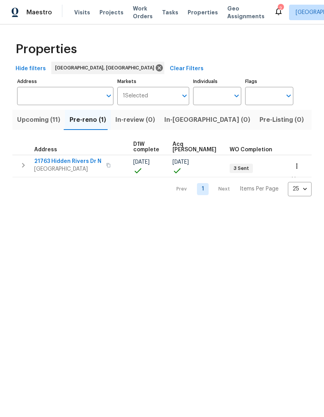
click at [190, 189] on nav "Prev 1 Next Items Per Page 25 25 ​" at bounding box center [240, 189] width 142 height 14
click at [40, 123] on span "Upcoming (11)" at bounding box center [38, 120] width 43 height 11
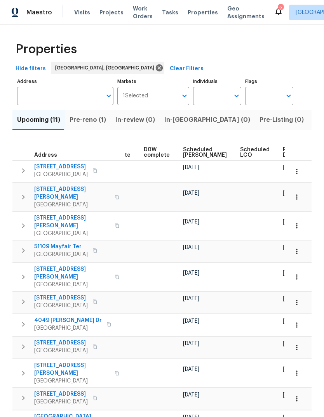
scroll to position [0, 195]
click at [187, 147] on span "Scheduled COE" at bounding box center [205, 152] width 44 height 11
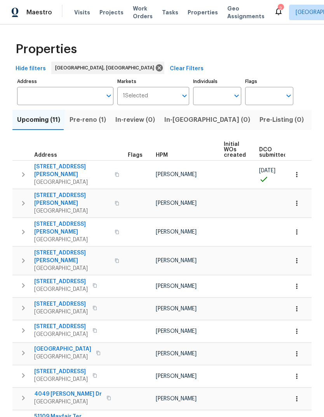
click at [60, 163] on span "23785 Wilmot Ave" at bounding box center [72, 171] width 76 height 16
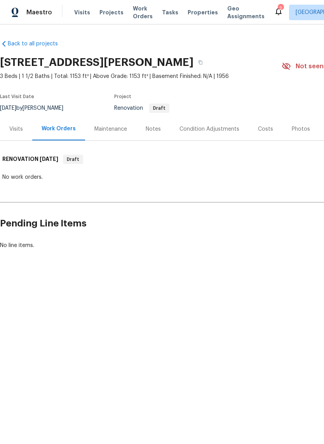
click at [148, 134] on div "Notes" at bounding box center [153, 129] width 34 height 23
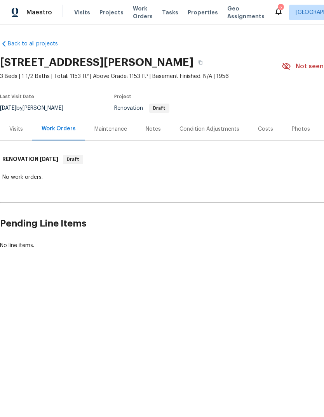
click at [274, 8] on icon at bounding box center [278, 11] width 9 height 9
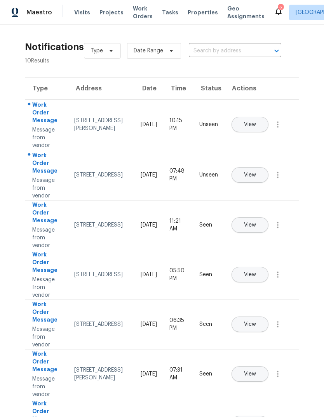
click at [256, 172] on span "View" at bounding box center [250, 175] width 12 height 6
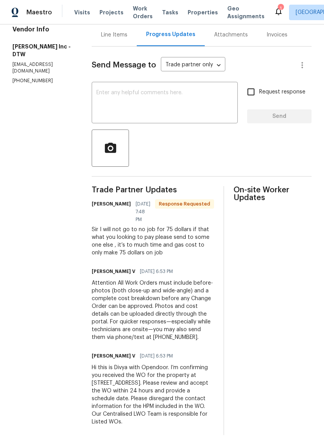
scroll to position [82, 0]
click at [105, 38] on div "Line Items" at bounding box center [114, 35] width 26 height 8
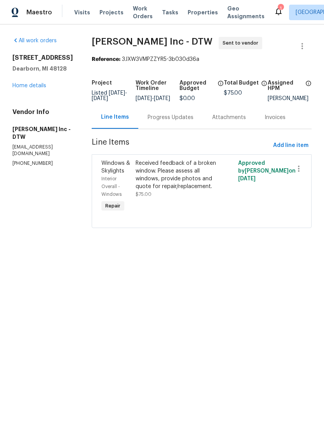
click at [175, 122] on div "Progress Updates" at bounding box center [171, 118] width 46 height 8
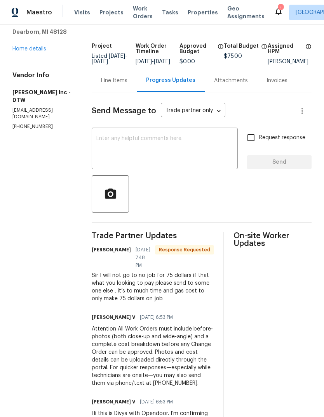
scroll to position [39, 0]
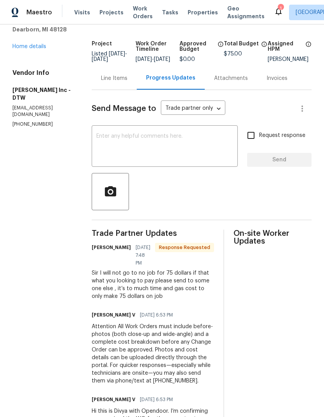
click at [200, 154] on textarea at bounding box center [164, 147] width 137 height 27
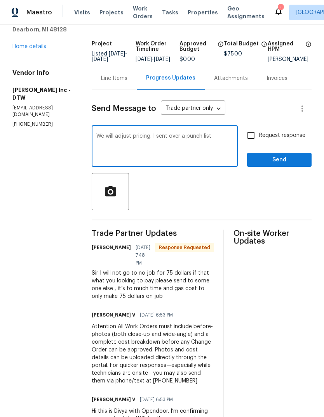
type textarea "We will adjust pricing. I sent over a punch list"
click at [283, 140] on span "Request response" at bounding box center [282, 136] width 46 height 8
click at [259, 140] on input "Request response" at bounding box center [251, 135] width 16 height 16
checkbox input "true"
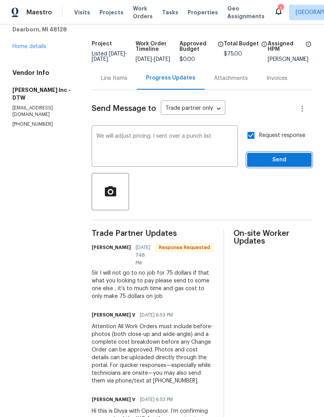
click at [285, 163] on span "Send" at bounding box center [279, 160] width 52 height 10
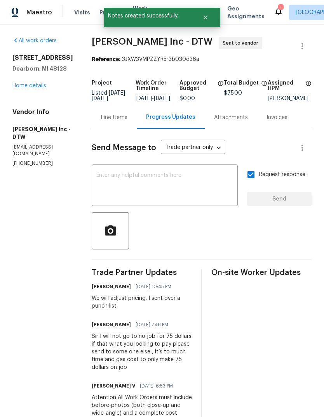
click at [24, 95] on div "All work orders [STREET_ADDRESS] Home details Vendor Info [PERSON_NAME] Inc - D…" at bounding box center [42, 102] width 61 height 130
click at [275, 10] on icon at bounding box center [278, 12] width 6 height 8
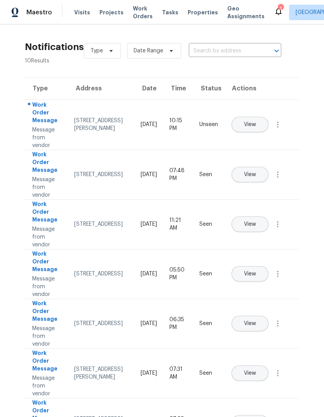
click at [270, 123] on span at bounding box center [277, 124] width 19 height 19
click at [256, 122] on span "View" at bounding box center [250, 125] width 12 height 6
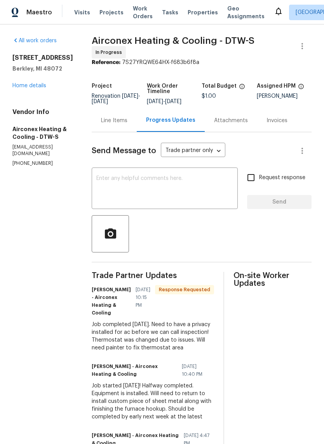
click at [26, 89] on link "Home details" at bounding box center [29, 85] width 34 height 5
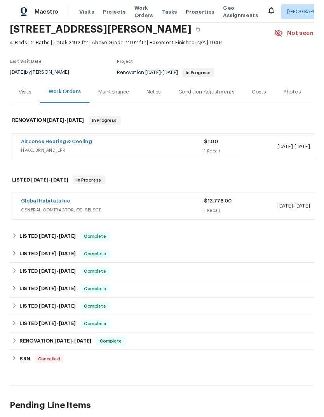
scroll to position [31, 0]
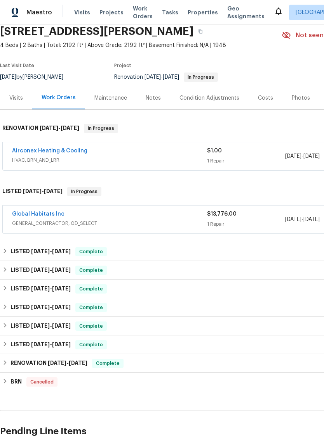
click at [47, 212] on link "Global Habitats Inc" at bounding box center [38, 214] width 52 height 5
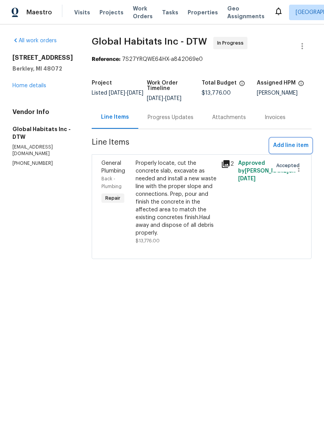
click at [291, 144] on span "Add line item" at bounding box center [290, 146] width 35 height 10
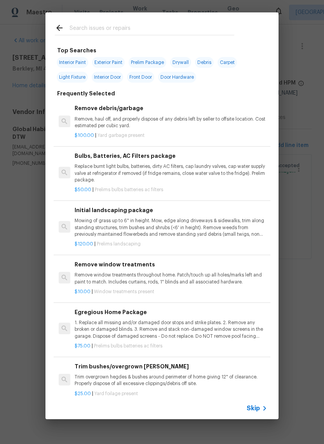
click at [138, 24] on input "text" at bounding box center [151, 29] width 165 height 12
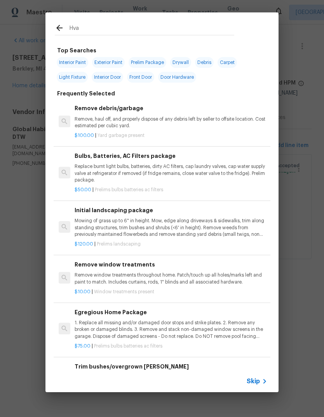
type input "Hvac"
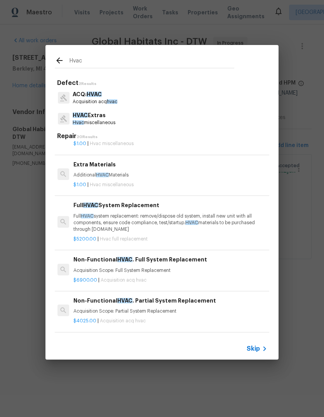
scroll to position [151, 1]
click at [112, 170] on div "Extra Materials Additional HVAC Materials" at bounding box center [169, 169] width 193 height 19
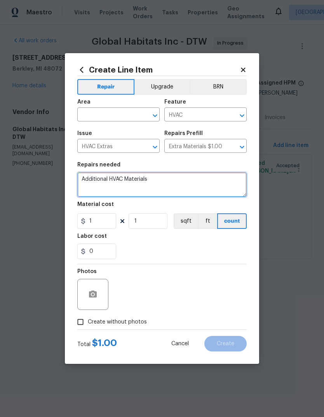
click at [135, 186] on textarea "Additional HVAC Materials" at bounding box center [161, 184] width 169 height 25
click at [144, 181] on textarea "Additional HVAC Materials" at bounding box center [161, 184] width 169 height 25
click at [149, 177] on textarea "Additional HVAC Materials" at bounding box center [161, 184] width 169 height 25
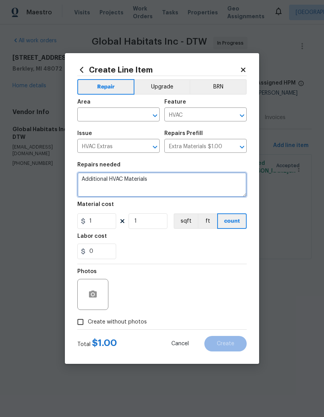
click at [149, 177] on textarea "Additional HVAC Materials" at bounding box center [161, 184] width 169 height 25
type textarea "Please install privacy gate around hvac unit for city code. Repair deck railing"
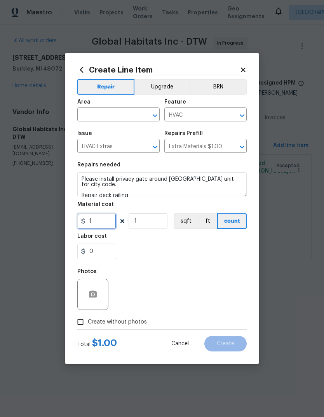
click at [105, 221] on input "1" at bounding box center [96, 222] width 39 height 16
type input "175"
click at [190, 243] on div "Labor cost" at bounding box center [161, 239] width 169 height 10
click at [134, 326] on span "Create without photos" at bounding box center [117, 322] width 59 height 8
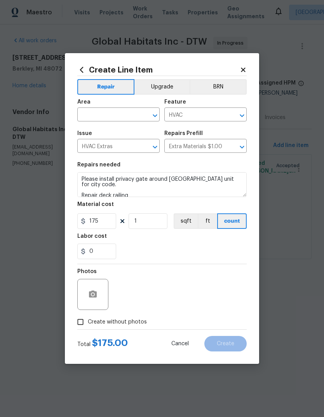
click at [88, 326] on input "Create without photos" at bounding box center [80, 322] width 15 height 15
checkbox input "true"
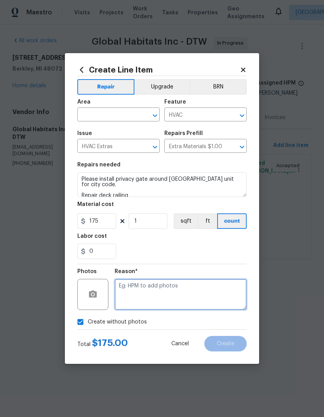
click at [182, 288] on textarea at bounding box center [181, 294] width 132 height 31
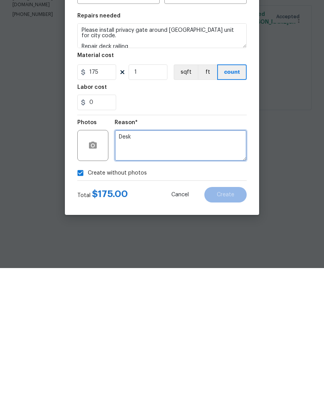
type textarea "Desk"
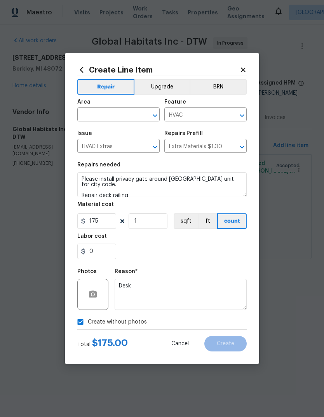
click at [128, 116] on input "text" at bounding box center [107, 115] width 61 height 12
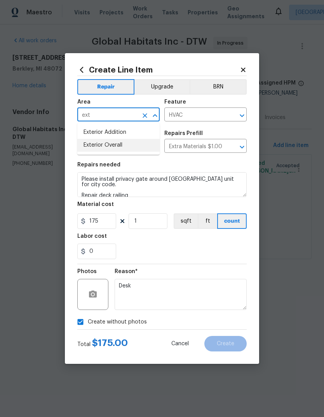
click at [119, 146] on li "Exterior Overall" at bounding box center [118, 145] width 82 height 13
type input "Exterior Overall"
click at [194, 249] on div "0" at bounding box center [161, 252] width 169 height 16
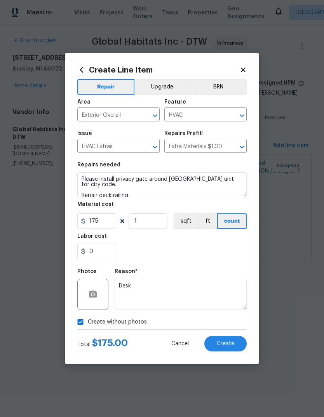
click at [231, 337] on button "Create" at bounding box center [225, 344] width 42 height 16
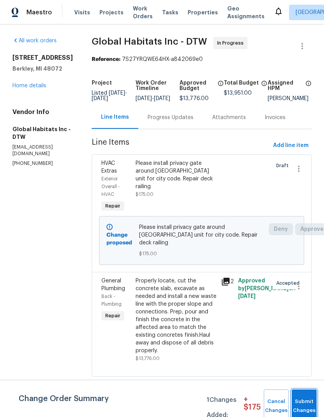
click at [309, 396] on button "Submit Changes" at bounding box center [304, 406] width 25 height 33
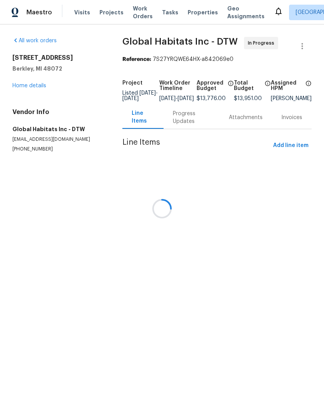
click at [170, 123] on div at bounding box center [162, 208] width 324 height 417
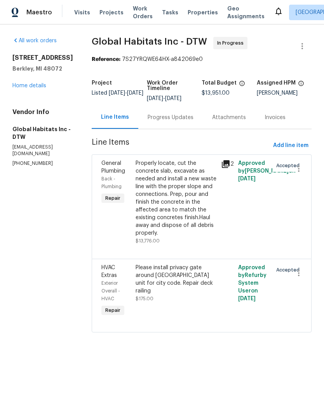
click at [170, 118] on div "Progress Updates" at bounding box center [171, 118] width 46 height 8
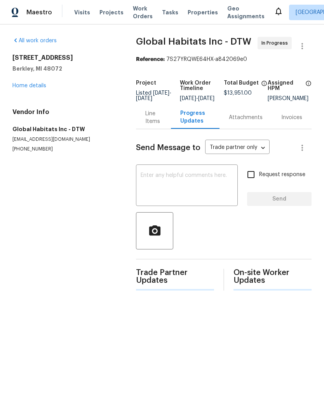
click at [169, 182] on textarea at bounding box center [187, 186] width 92 height 27
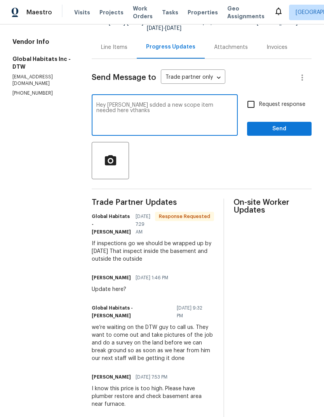
scroll to position [70, 0]
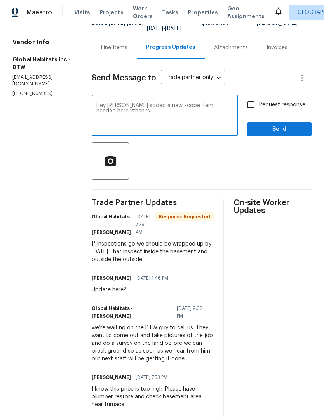
click at [223, 110] on textarea "Hey john sdded a new scope item needed here vthanks" at bounding box center [164, 116] width 137 height 27
click at [223, 109] on textarea "Hey john sdded a new scope item needed here vthanks" at bounding box center [164, 116] width 137 height 27
type textarea "Hey john sdded a new scope item needed here. Thanks"
click at [233, 210] on div "On-site Worker Updates" at bounding box center [272, 308] width 78 height 219
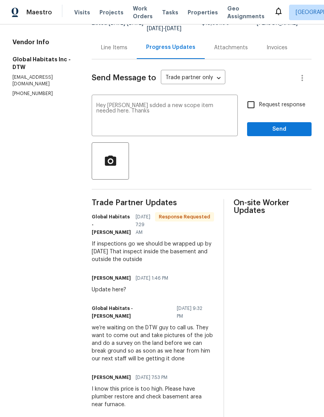
click at [269, 109] on label "Request response" at bounding box center [274, 105] width 62 height 16
click at [259, 109] on input "Request response" at bounding box center [251, 105] width 16 height 16
checkbox input "true"
click at [287, 125] on span "Send" at bounding box center [279, 130] width 52 height 10
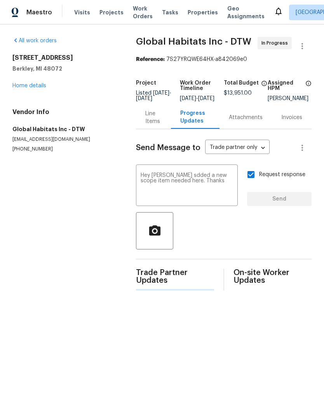
scroll to position [0, 0]
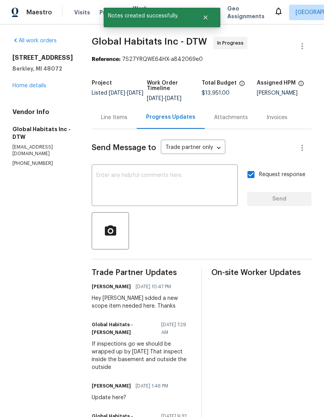
click at [26, 89] on link "Home details" at bounding box center [29, 85] width 34 height 5
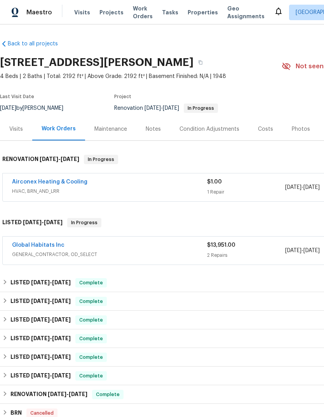
click at [49, 247] on link "Global Habitats Inc" at bounding box center [38, 245] width 52 height 5
